Goal: Task Accomplishment & Management: Use online tool/utility

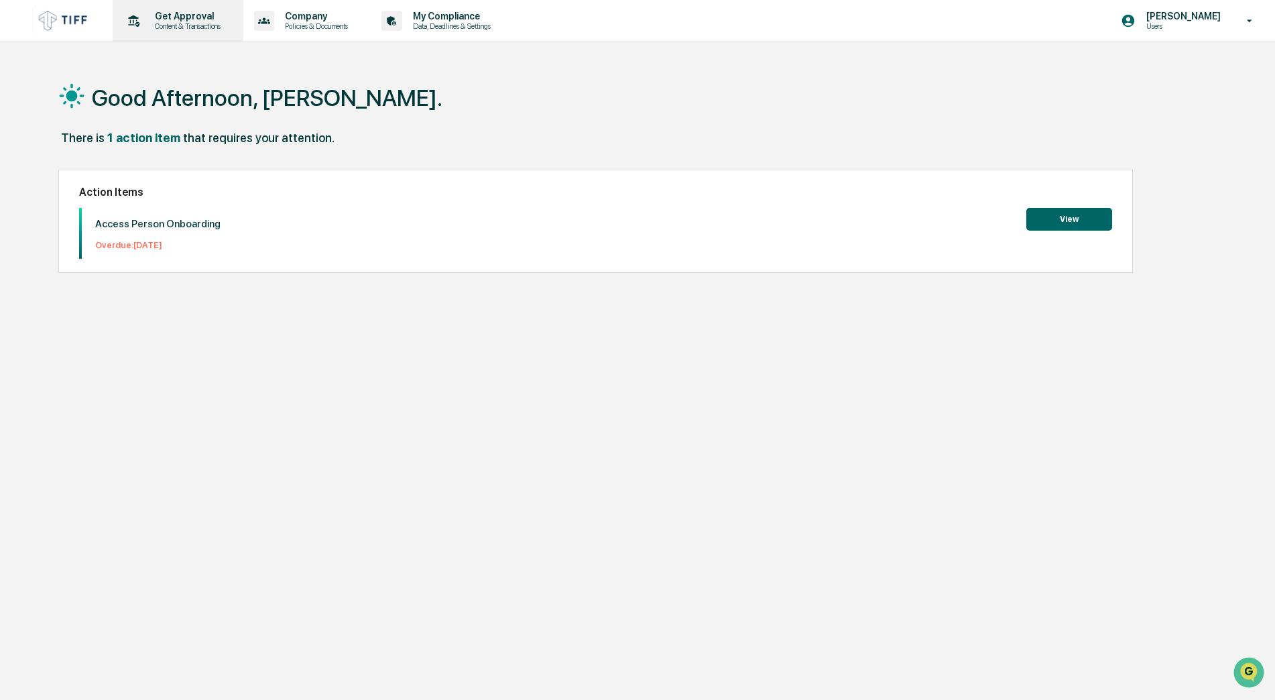
click at [185, 15] on p "Get Approval" at bounding box center [185, 16] width 83 height 11
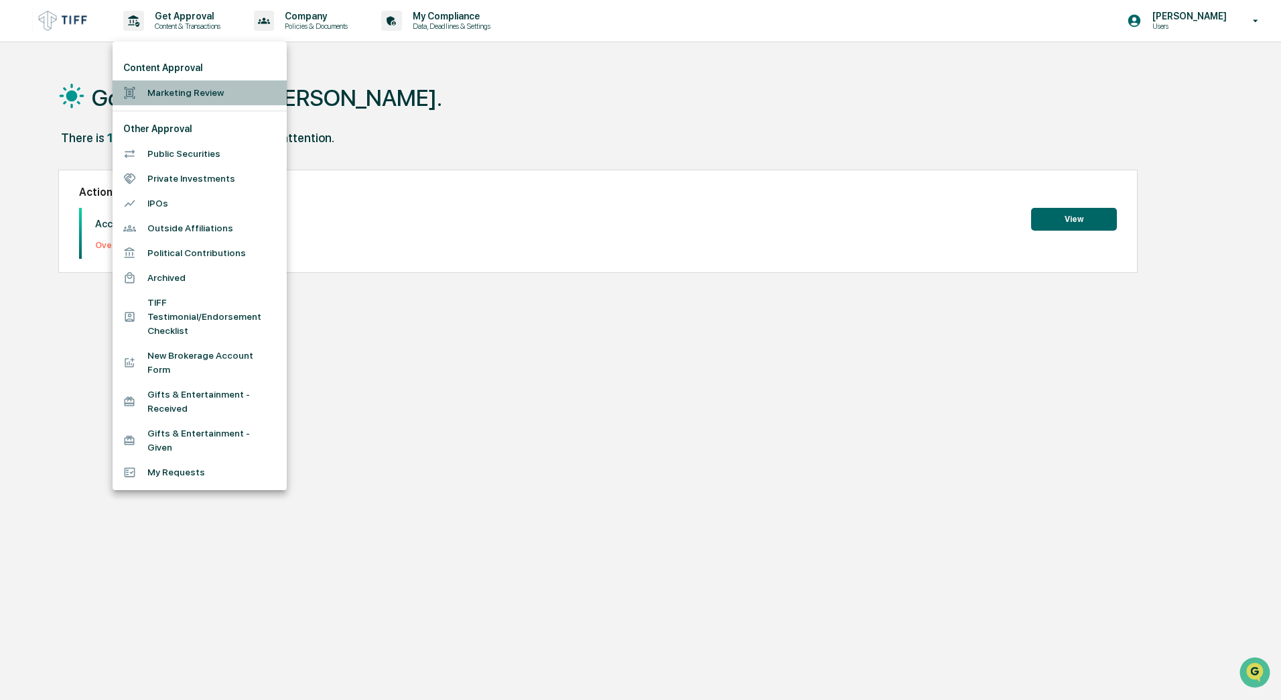
click at [180, 93] on li "Marketing Review" at bounding box center [200, 92] width 174 height 25
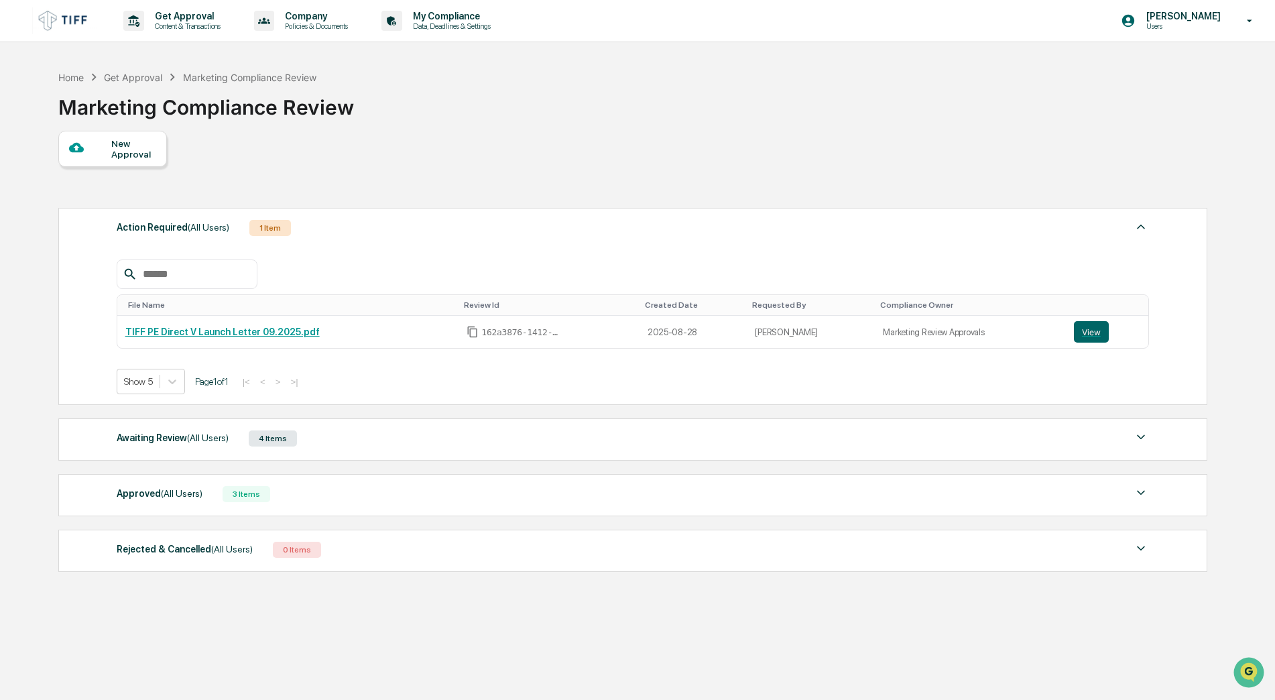
click at [174, 493] on span "(All Users)" at bounding box center [182, 493] width 42 height 11
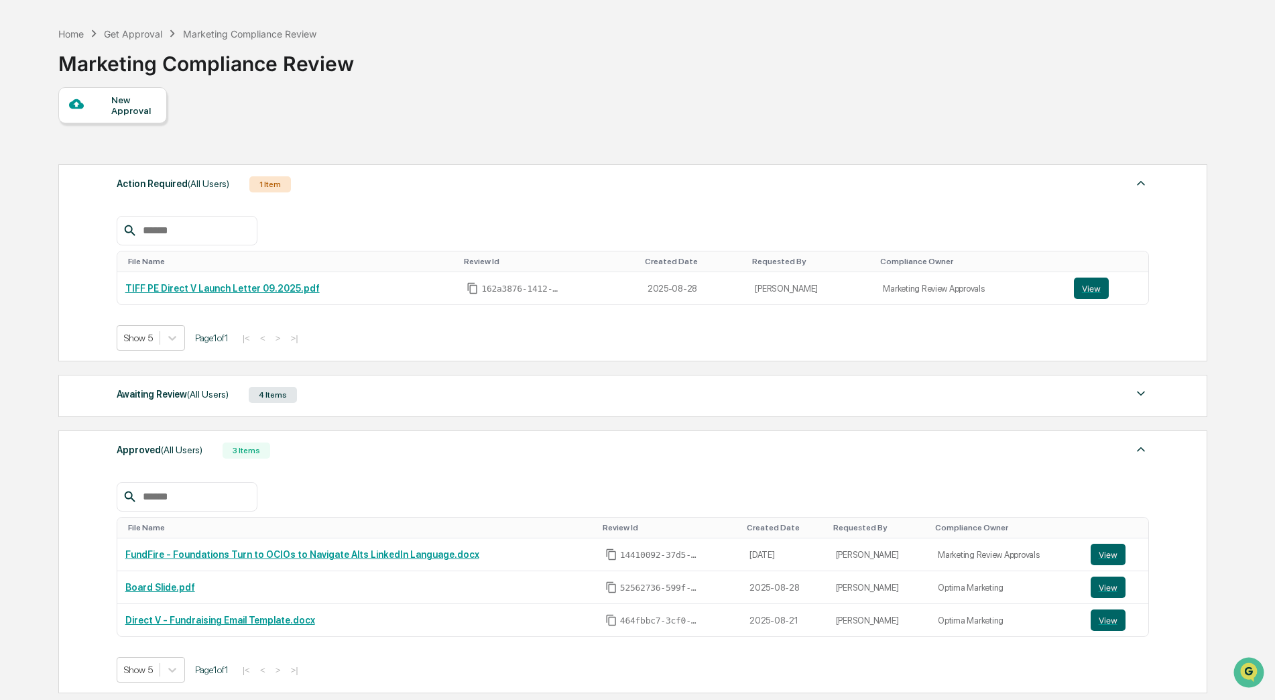
scroll to position [67, 0]
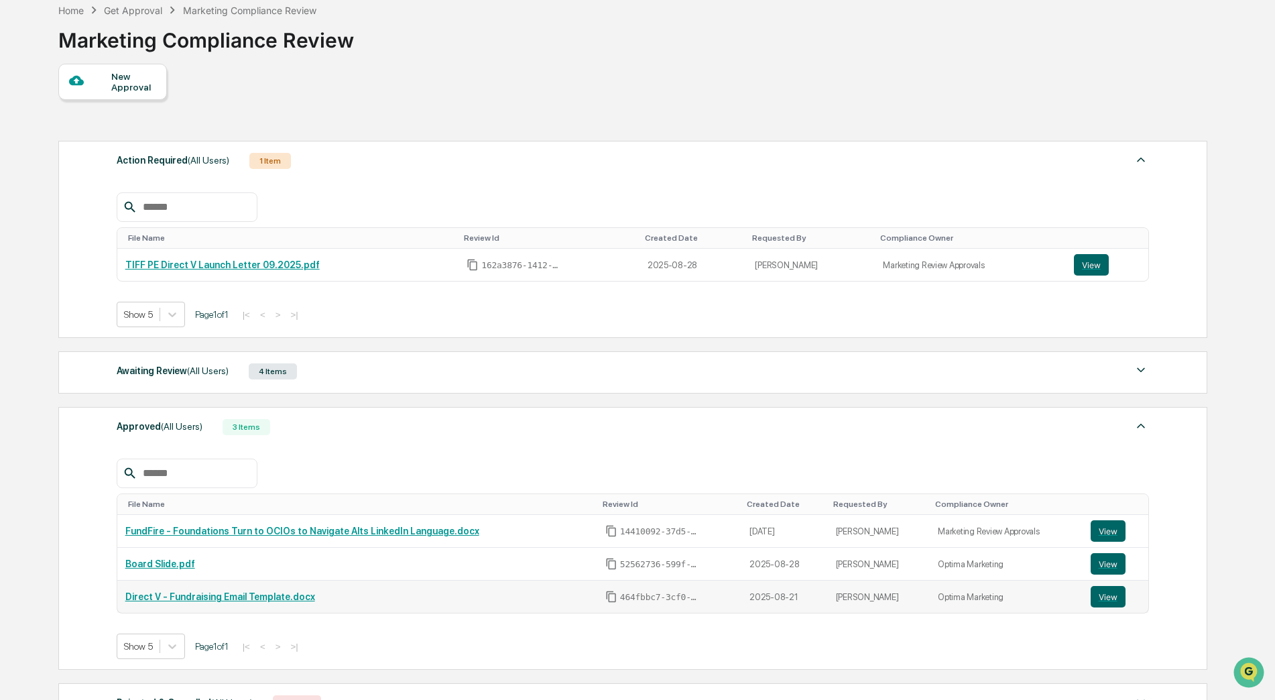
click at [259, 602] on link "Direct V - Fundraising Email Template.docx" at bounding box center [220, 596] width 190 height 11
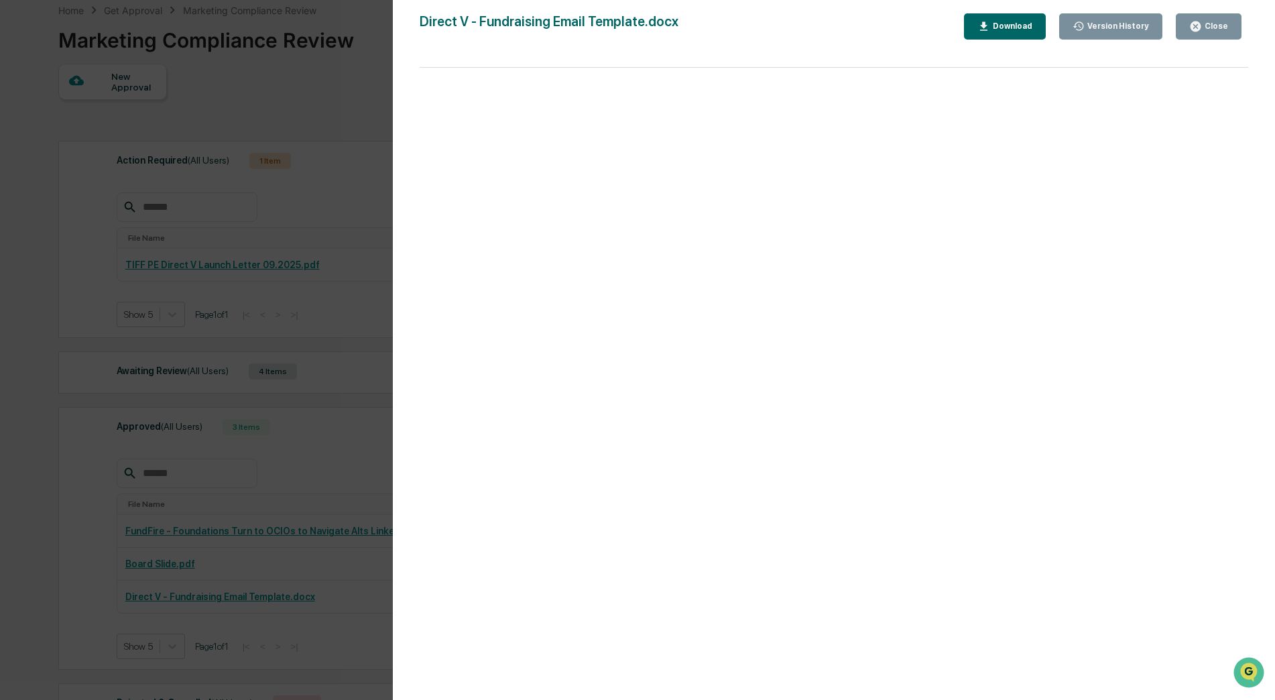
click at [1187, 25] on button "Close" at bounding box center [1208, 26] width 66 height 26
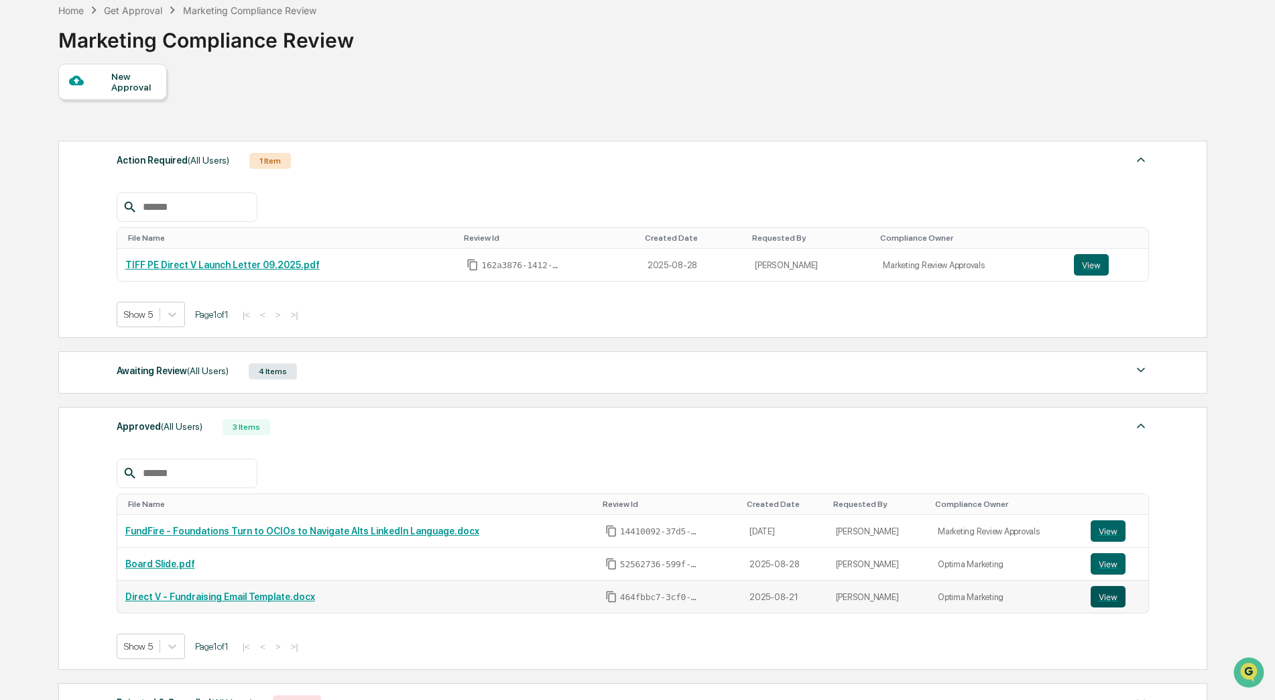
click at [1106, 598] on button "View" at bounding box center [1107, 596] width 35 height 21
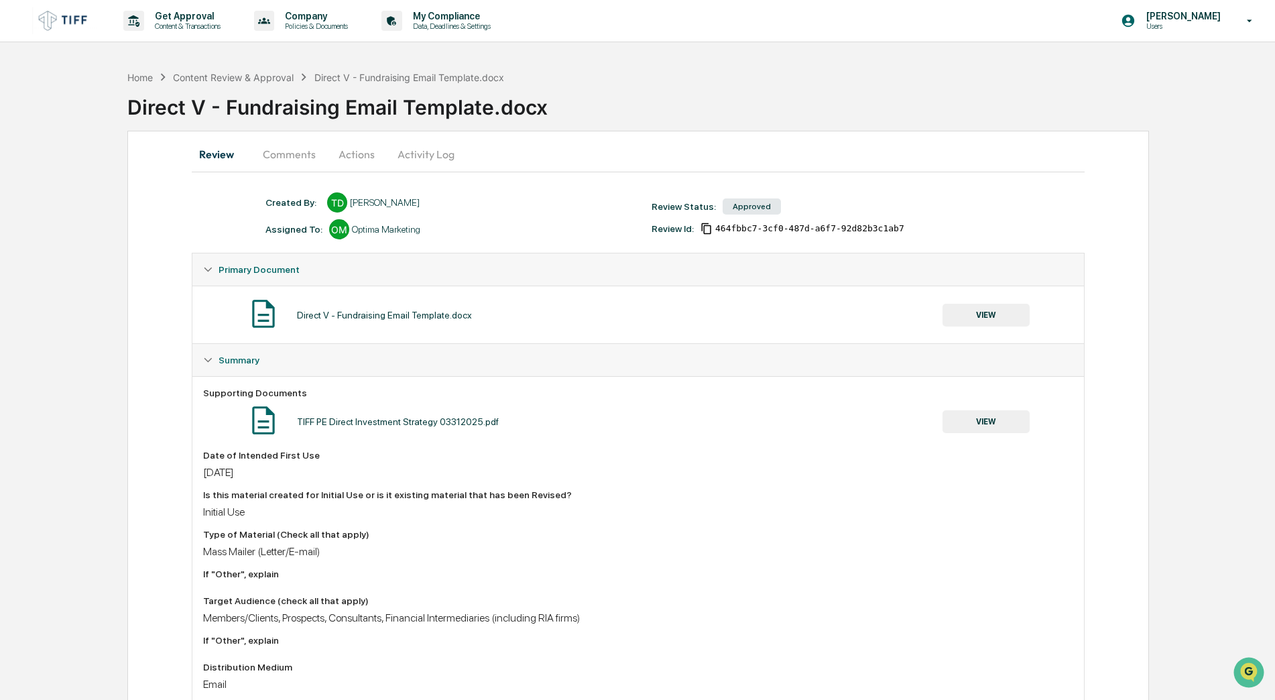
click at [419, 149] on button "Activity Log" at bounding box center [426, 154] width 78 height 32
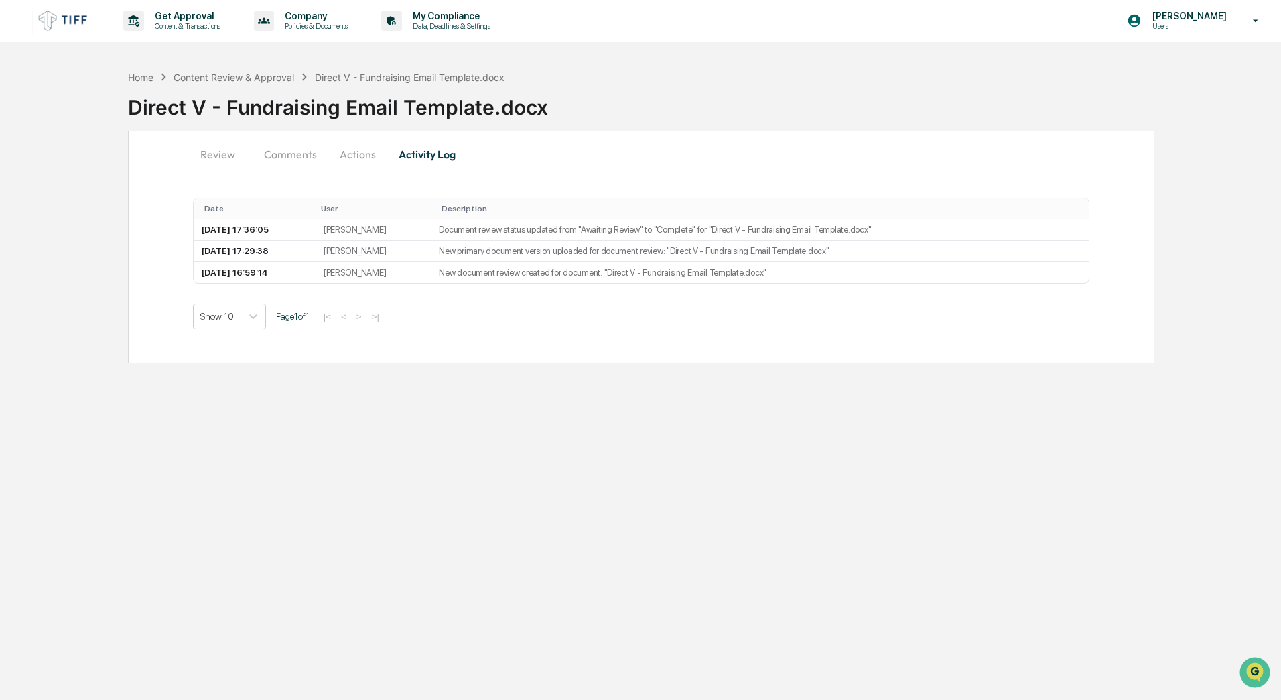
click at [296, 154] on button "Comments" at bounding box center [290, 154] width 74 height 32
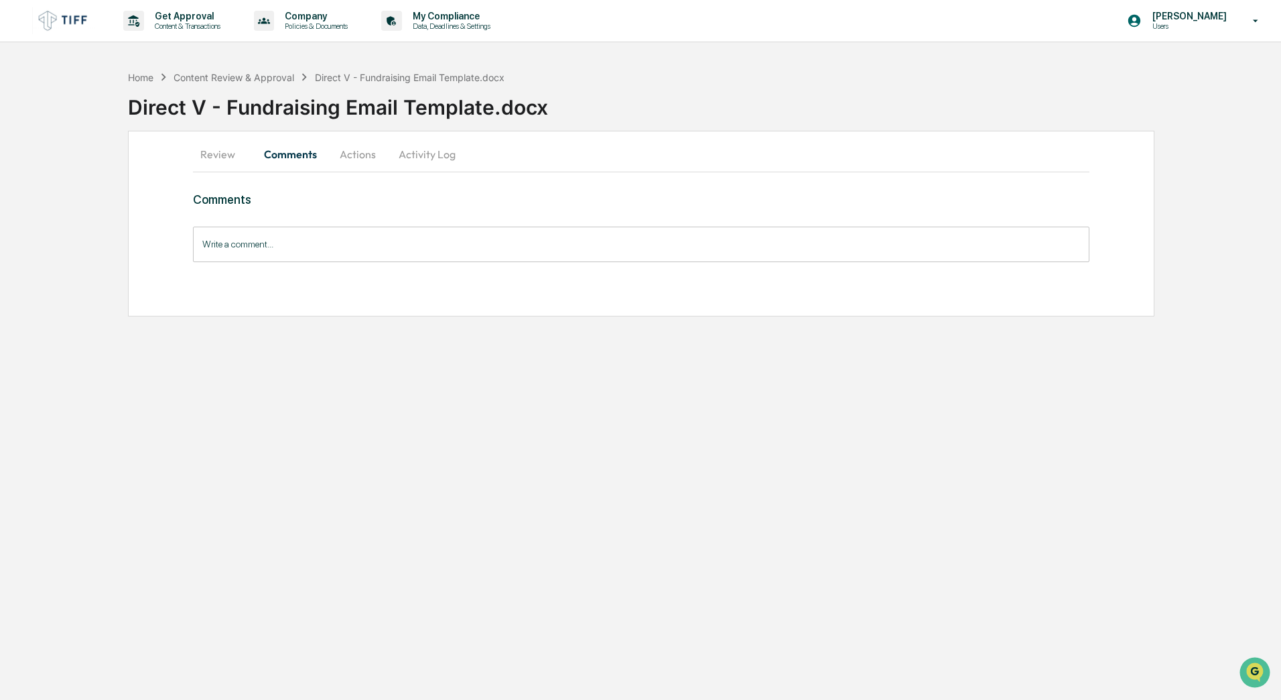
click at [361, 149] on button "Actions" at bounding box center [358, 154] width 60 height 32
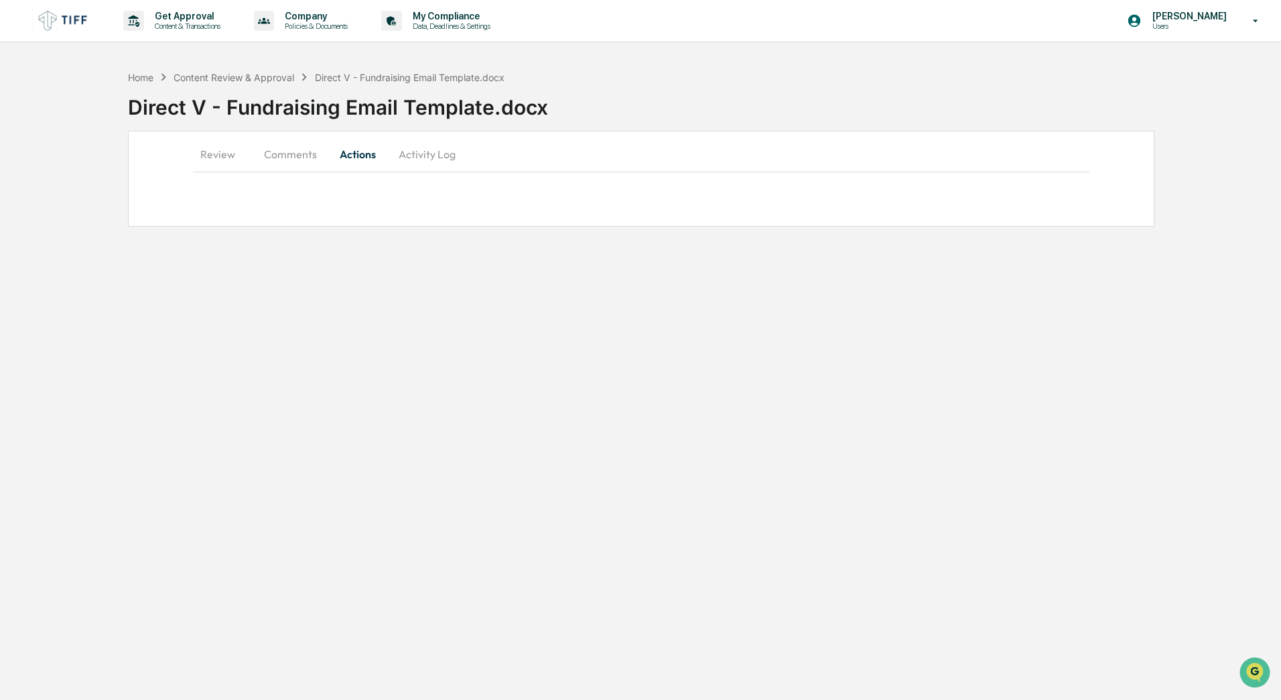
click at [200, 163] on button "Review" at bounding box center [223, 154] width 60 height 32
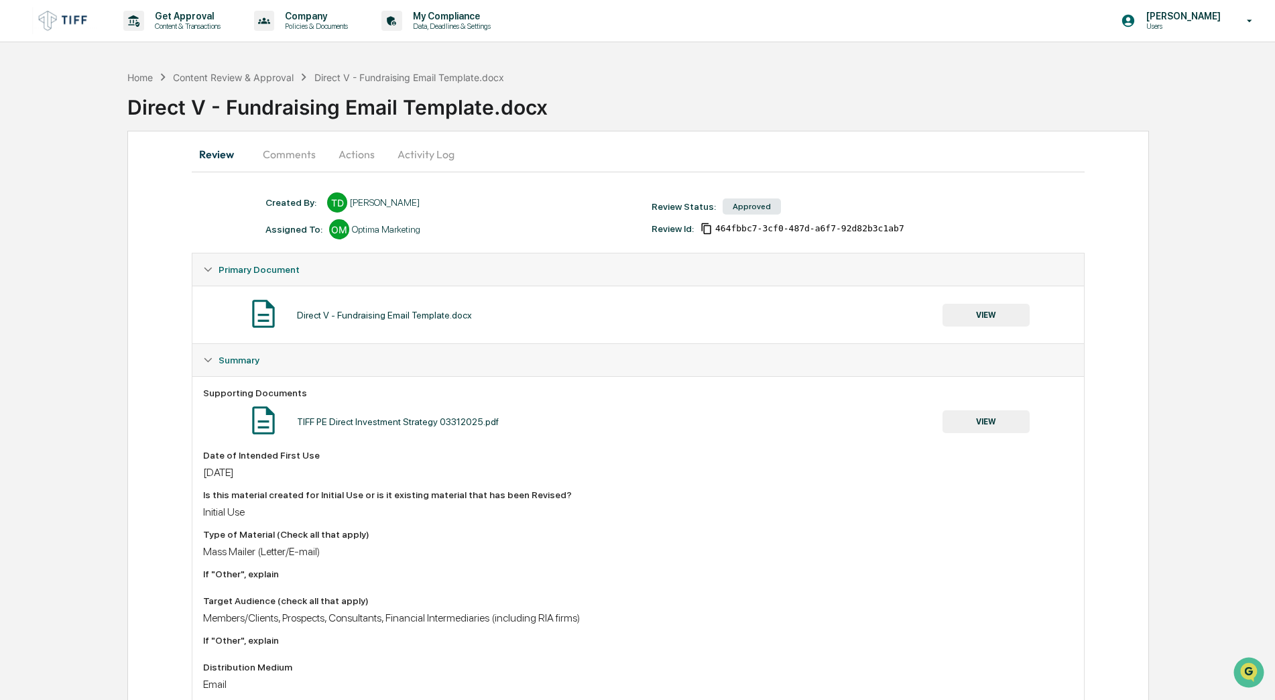
click at [281, 156] on button "Comments" at bounding box center [289, 154] width 74 height 32
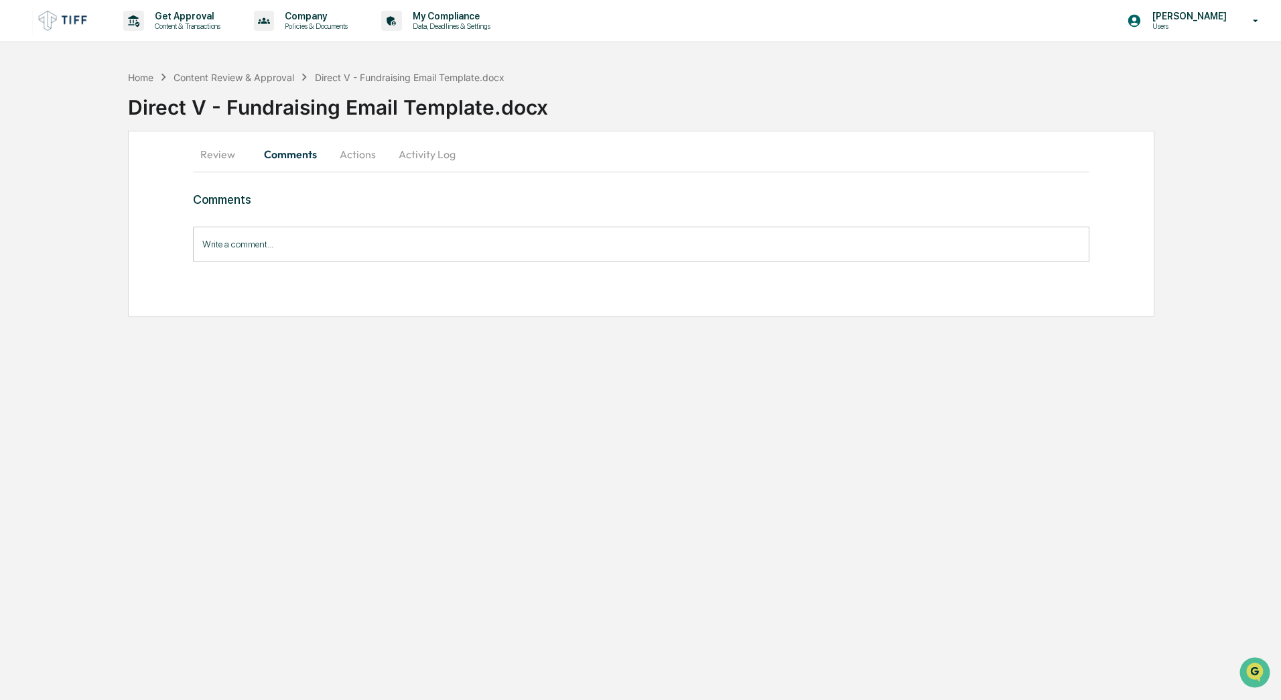
click at [227, 153] on button "Review" at bounding box center [223, 154] width 60 height 32
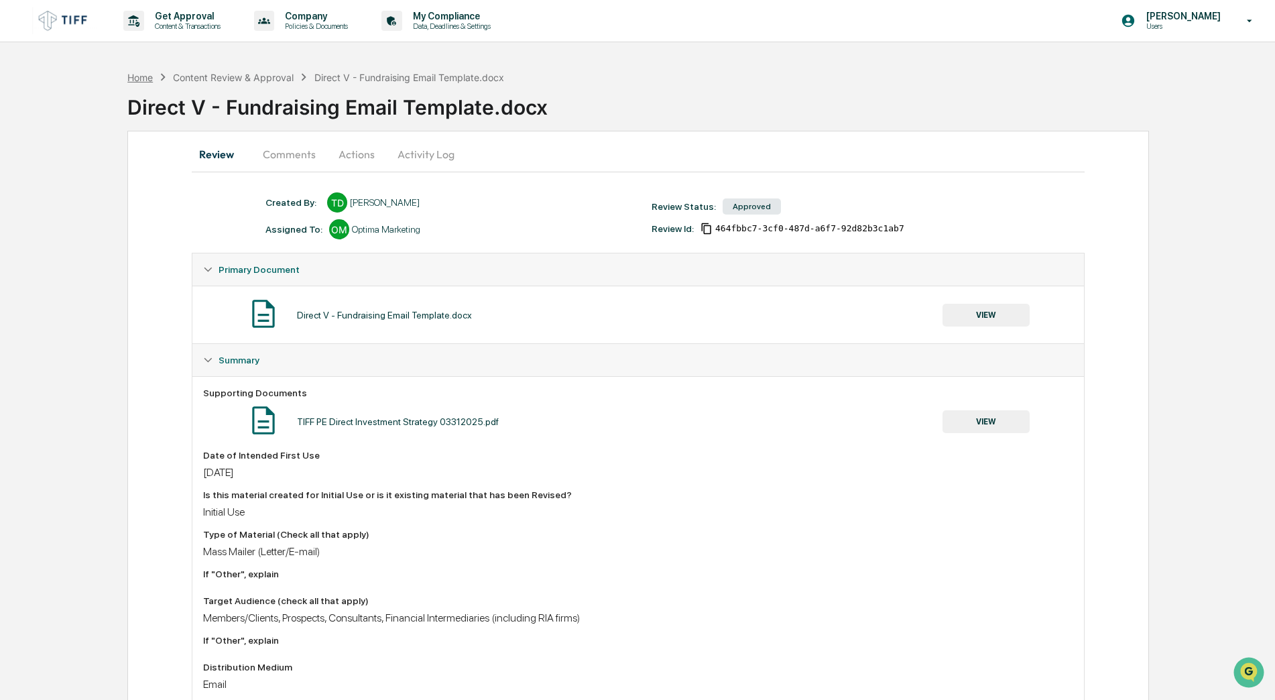
click at [147, 74] on div "Home" at bounding box center [139, 77] width 25 height 11
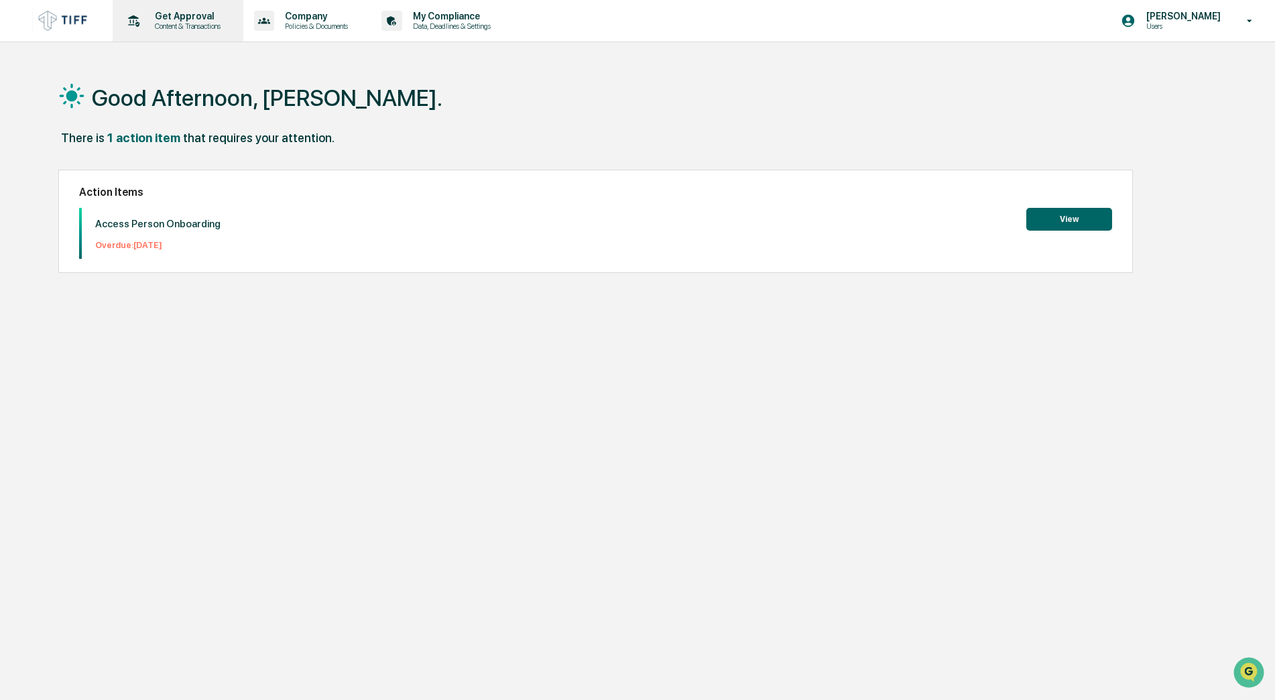
click at [186, 17] on p "Get Approval" at bounding box center [185, 16] width 83 height 11
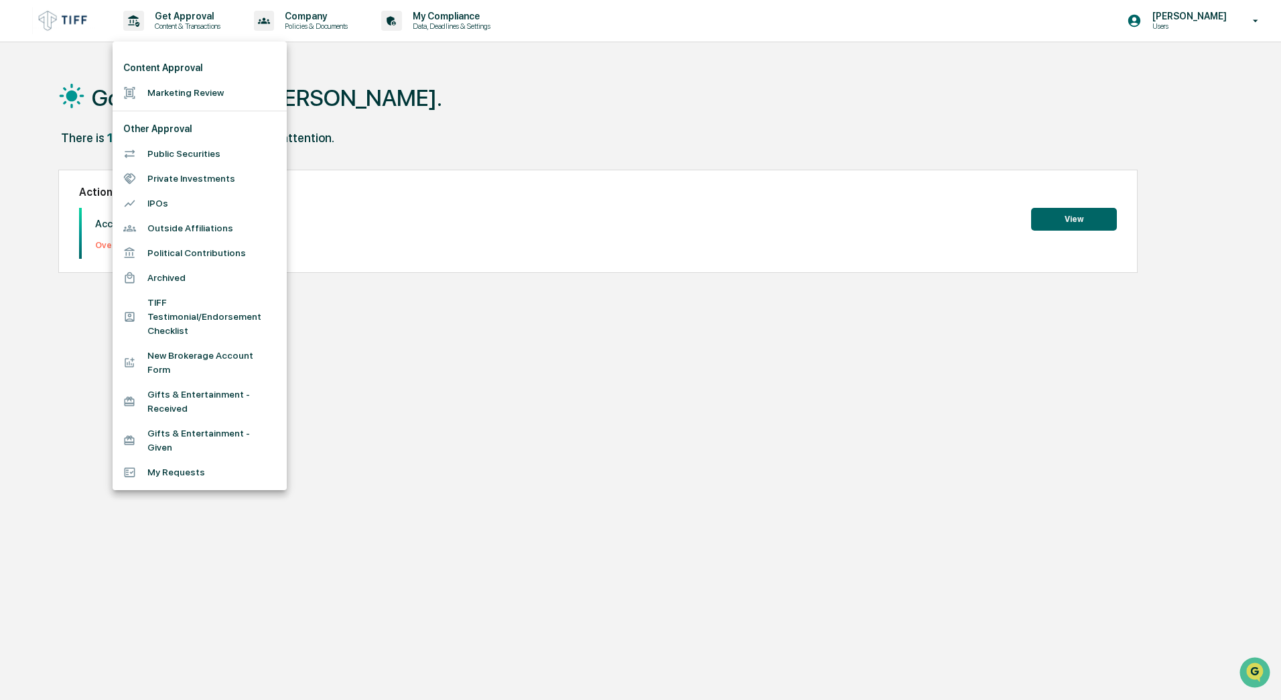
click at [186, 95] on li "Marketing Review" at bounding box center [200, 92] width 174 height 25
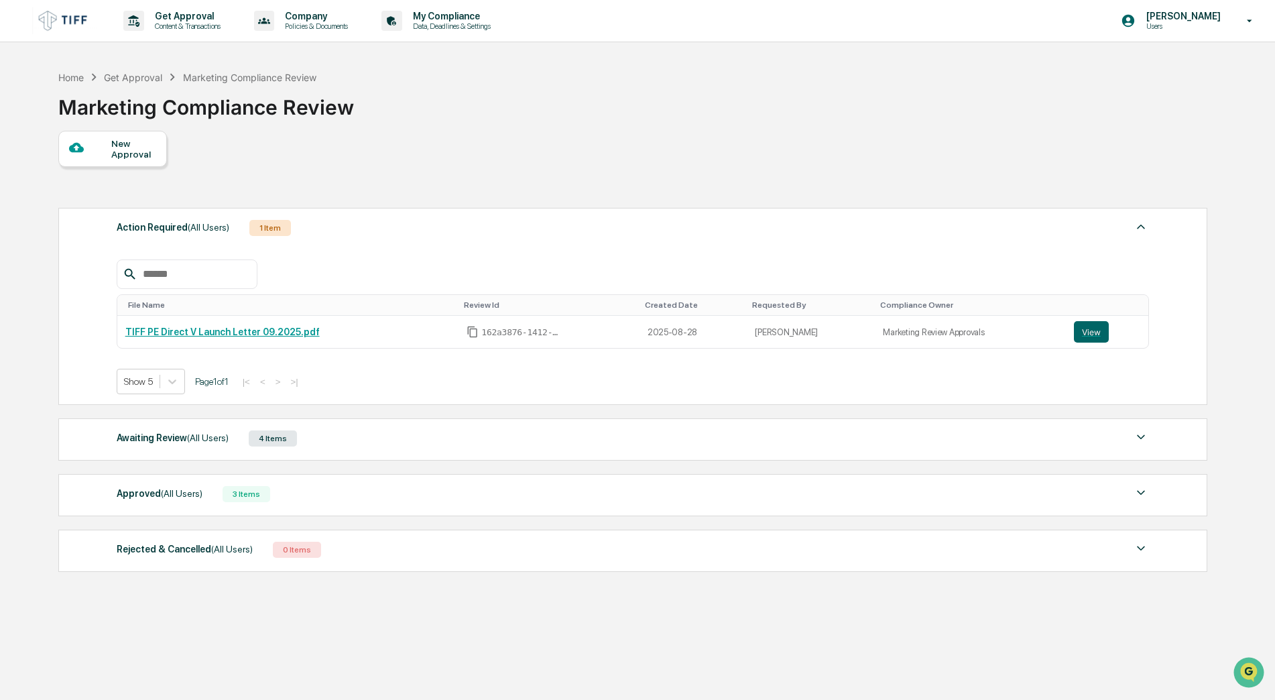
click at [188, 436] on span "(All Users)" at bounding box center [208, 437] width 42 height 11
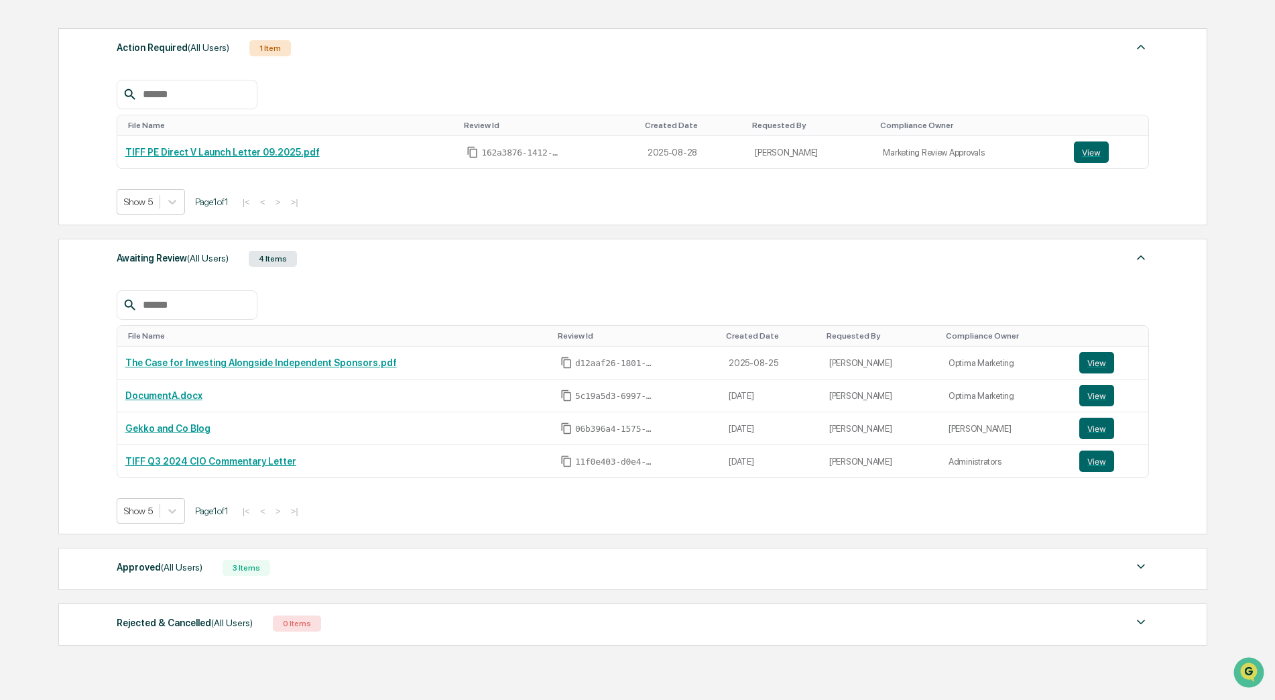
scroll to position [201, 0]
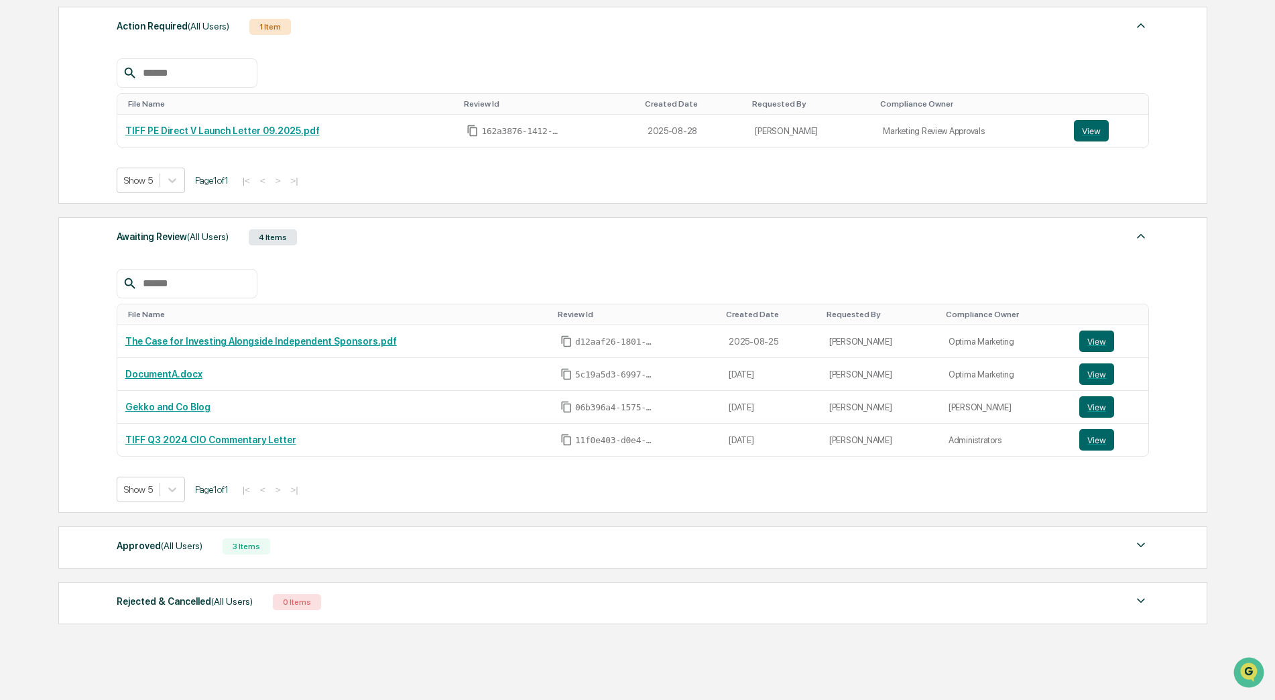
click at [185, 564] on div "Approved (All Users) 3 Items File Name Review Id Created Date Requested By Comp…" at bounding box center [632, 547] width 1149 height 42
click at [183, 555] on div "Approved (All Users) 3 Items" at bounding box center [633, 546] width 1033 height 19
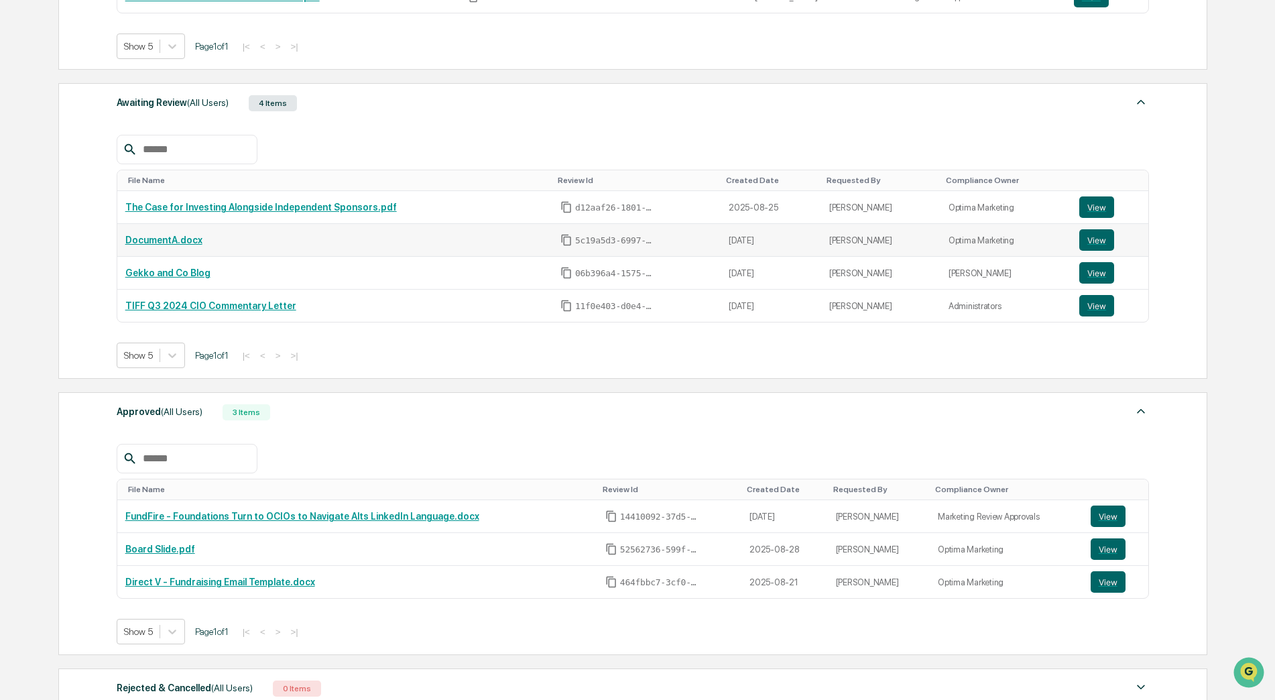
scroll to position [268, 0]
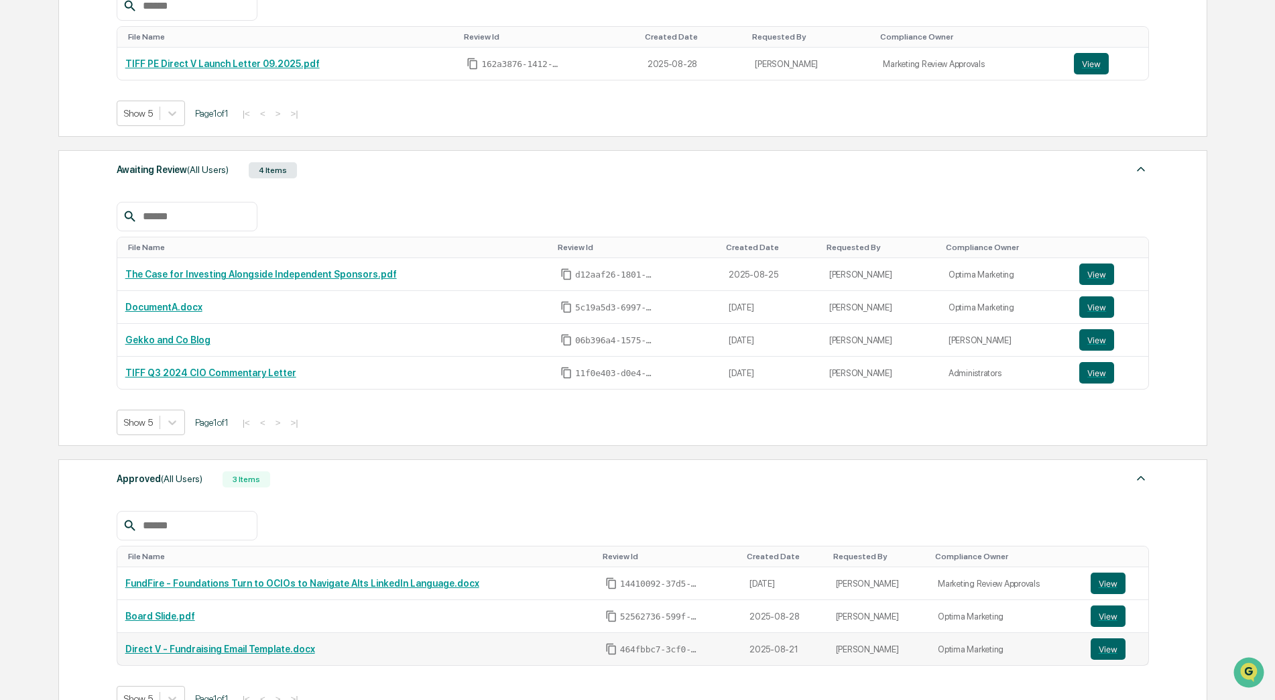
click at [202, 647] on link "Direct V - Fundraising Email Template.docx" at bounding box center [220, 648] width 190 height 11
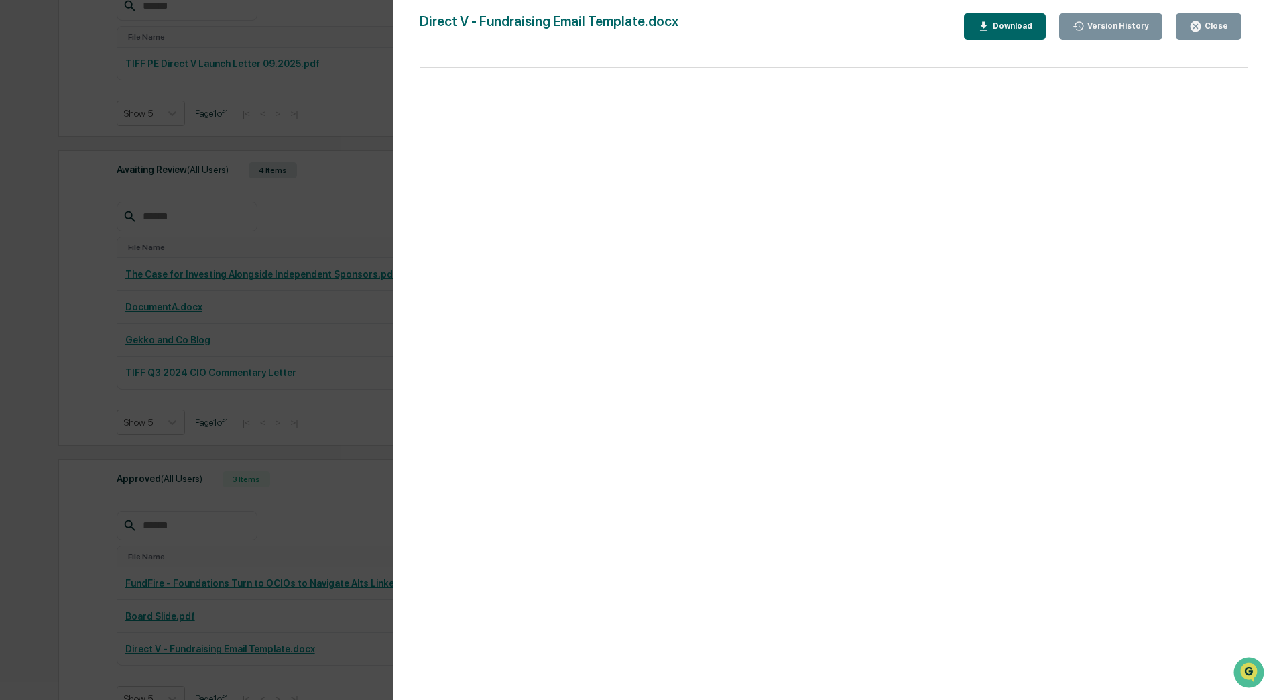
click at [1120, 30] on div "Version History" at bounding box center [1116, 25] width 64 height 9
